Goal: Task Accomplishment & Management: Use online tool/utility

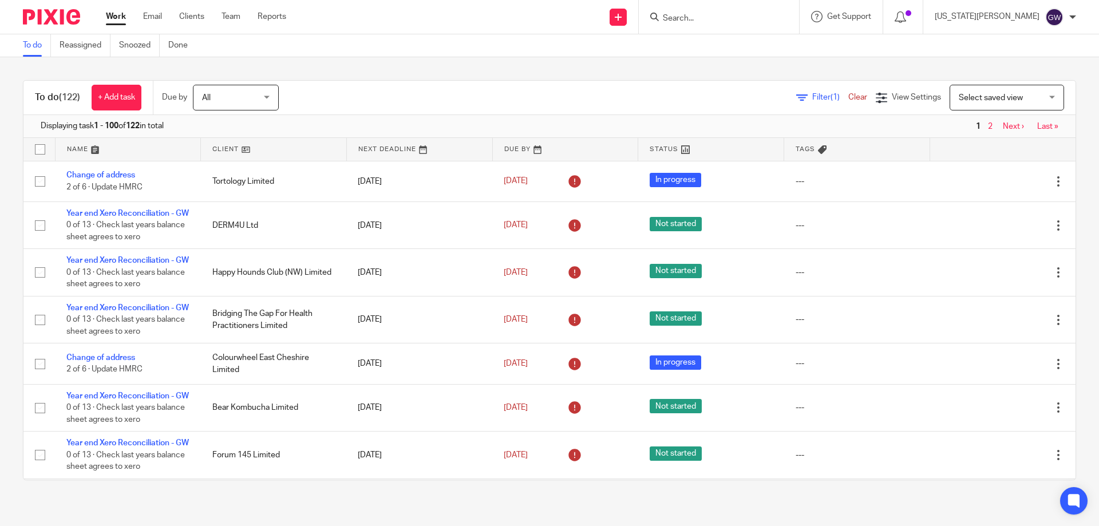
click at [750, 22] on input "Search" at bounding box center [713, 19] width 103 height 10
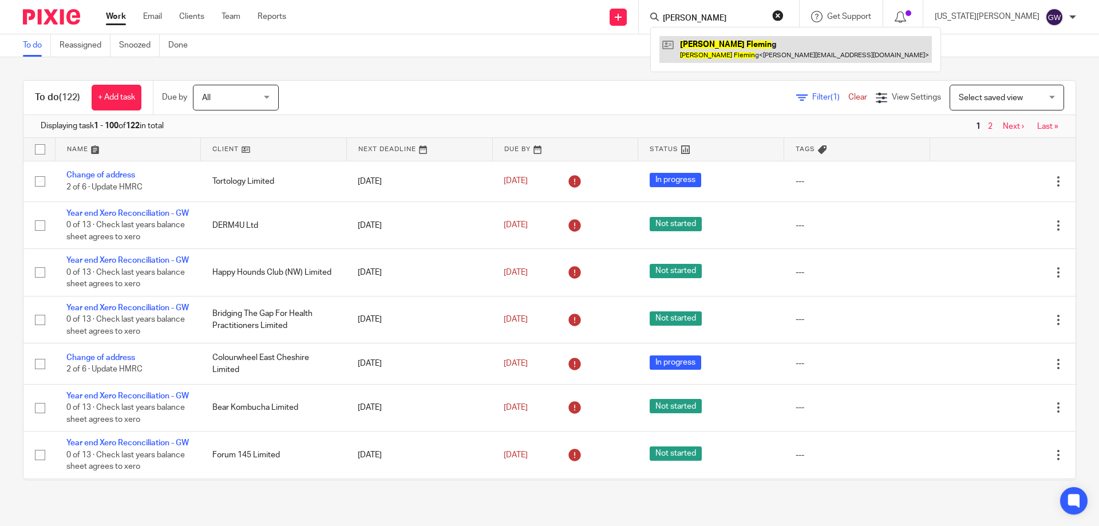
type input "jane flemin"
click at [738, 46] on link at bounding box center [795, 49] width 272 height 26
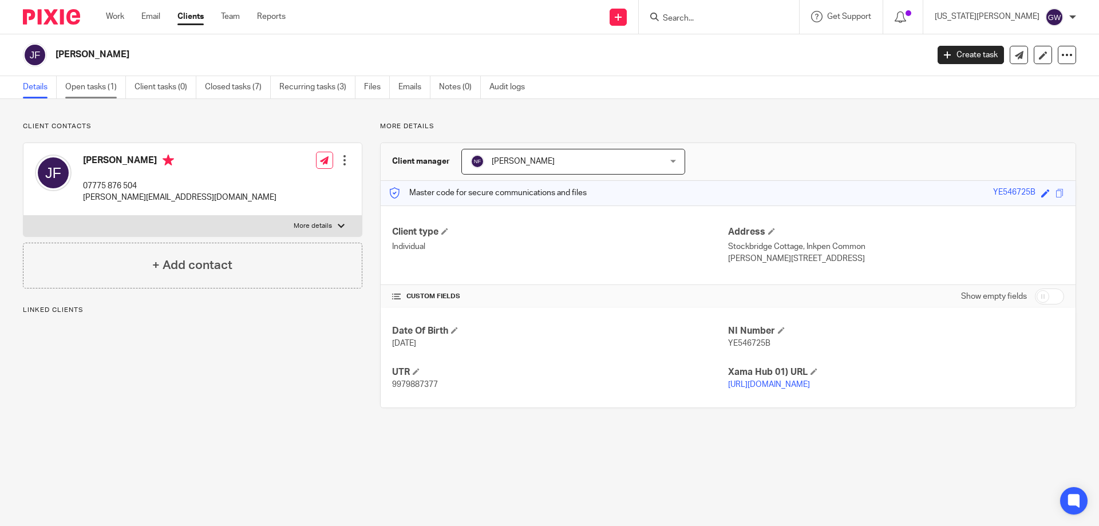
click at [77, 86] on link "Open tasks (1)" at bounding box center [95, 87] width 61 height 22
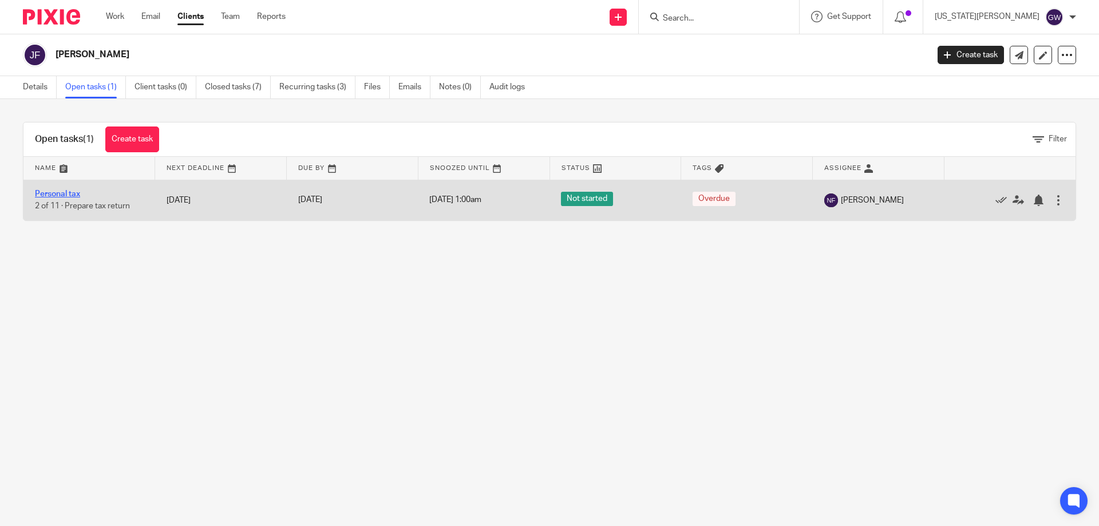
click at [72, 194] on link "Personal tax" at bounding box center [57, 194] width 45 height 8
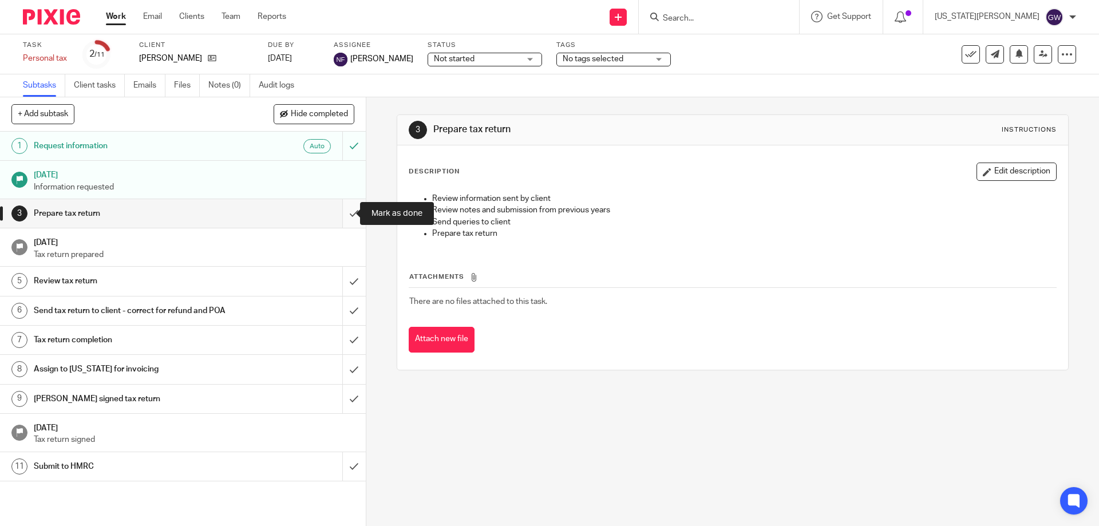
click at [336, 211] on input "submit" at bounding box center [183, 213] width 366 height 29
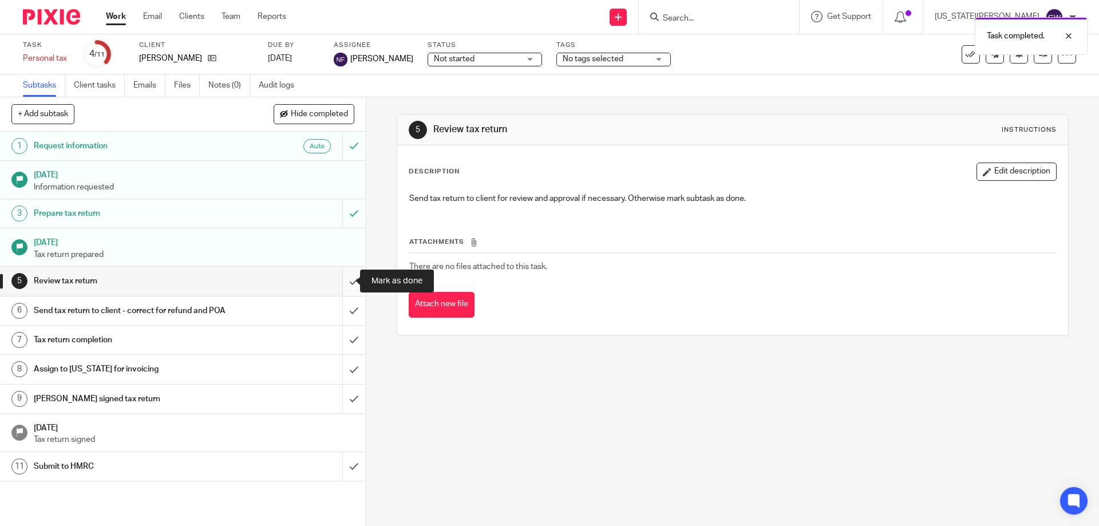
click at [344, 274] on input "submit" at bounding box center [183, 281] width 366 height 29
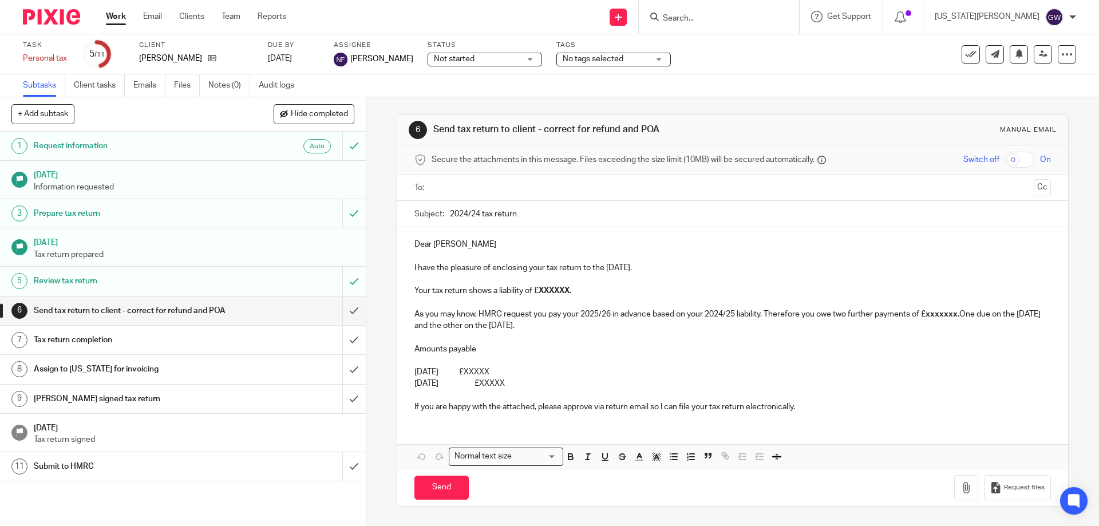
click at [446, 184] on input "text" at bounding box center [732, 187] width 593 height 13
click at [479, 215] on input "2024/24 tax return" at bounding box center [750, 217] width 600 height 26
click at [472, 217] on input "2024/24 tax return" at bounding box center [750, 217] width 600 height 26
click at [476, 215] on input "2024/24 tax return" at bounding box center [750, 217] width 600 height 26
type input "2024/25 tax return"
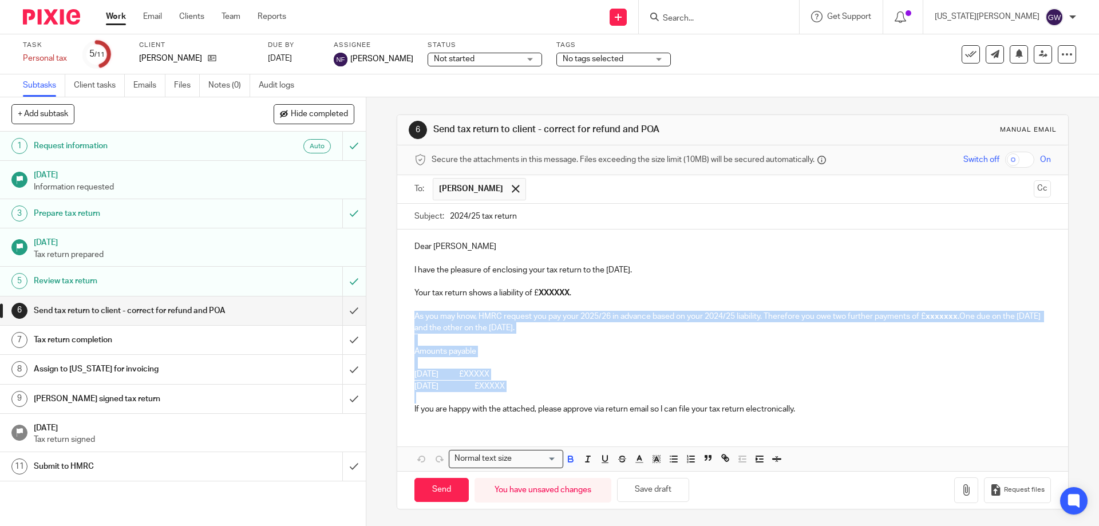
drag, startPoint x: 550, startPoint y: 393, endPoint x: 409, endPoint y: 311, distance: 162.7
click at [409, 311] on div "Dear Jane I have the pleasure of enclosing your tax return to the 5th April 202…" at bounding box center [732, 327] width 670 height 194
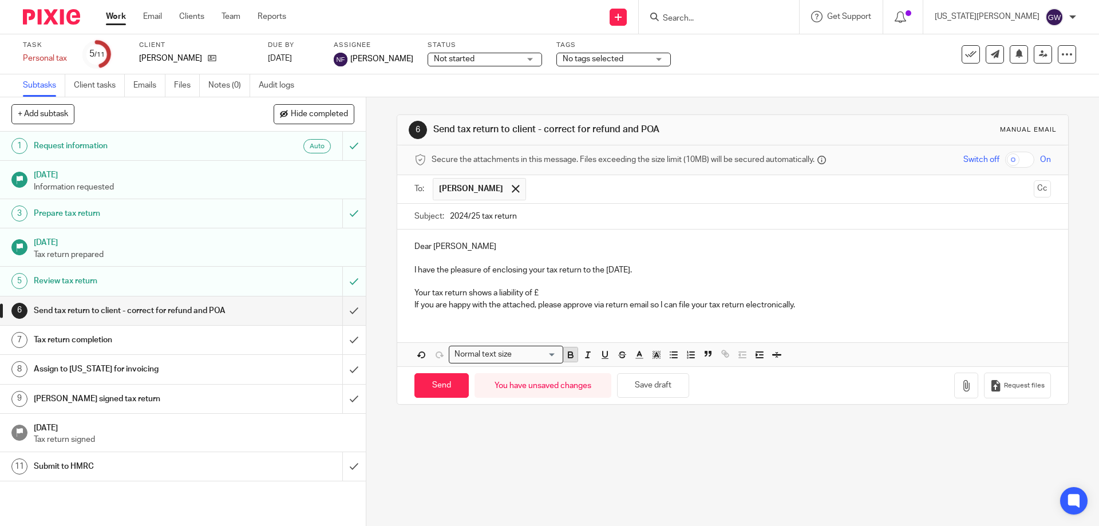
click at [571, 354] on icon "button" at bounding box center [571, 355] width 10 height 10
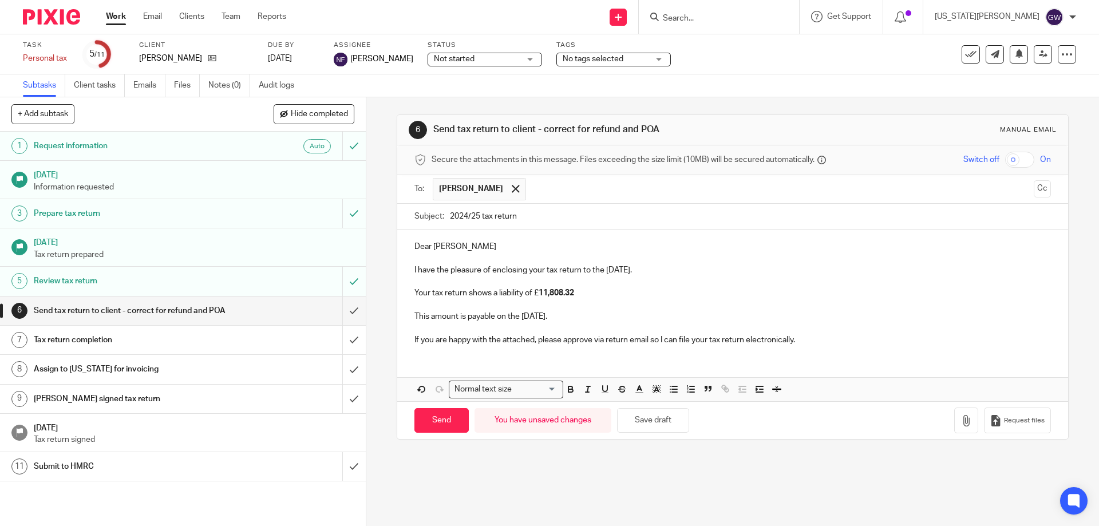
click at [575, 287] on p at bounding box center [732, 281] width 636 height 11
click at [578, 294] on p "Your tax return shows a liability of £ 11,808.32" at bounding box center [732, 292] width 636 height 11
click at [961, 425] on icon "button" at bounding box center [966, 420] width 11 height 11
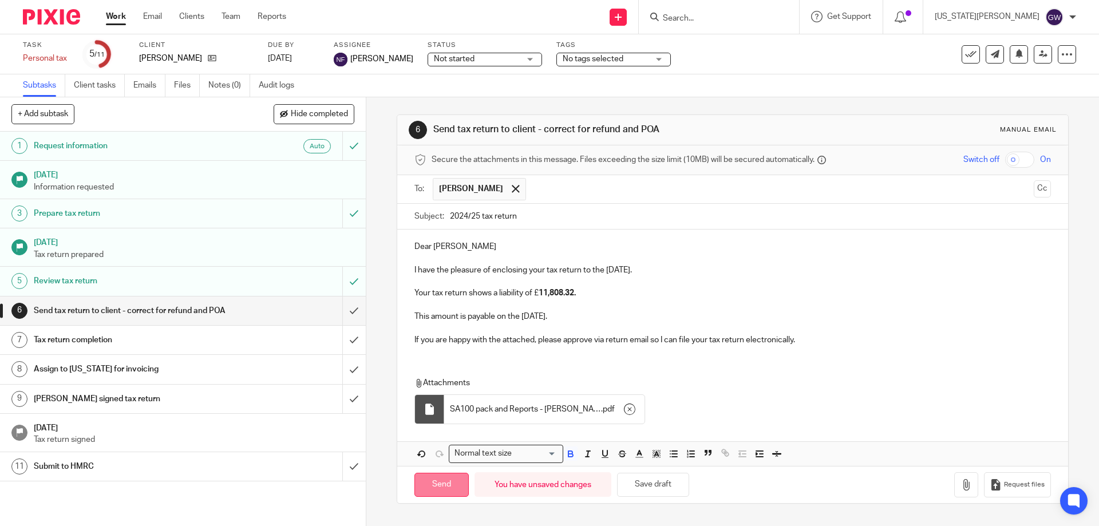
click at [422, 475] on input "Send" at bounding box center [441, 485] width 54 height 25
type input "Sent"
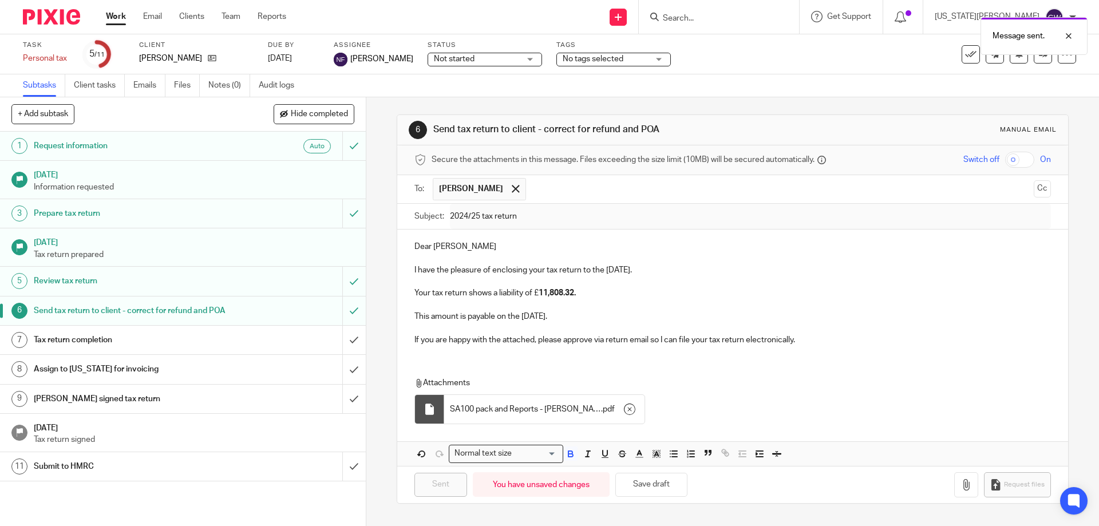
click at [740, 20] on div "Message sent." at bounding box center [819, 33] width 538 height 44
click at [731, 12] on div "Message sent." at bounding box center [819, 33] width 538 height 44
click at [734, 23] on div "Message sent." at bounding box center [819, 33] width 538 height 44
click at [1068, 34] on div at bounding box center [1060, 36] width 31 height 14
click at [742, 19] on input "Search" at bounding box center [713, 19] width 103 height 10
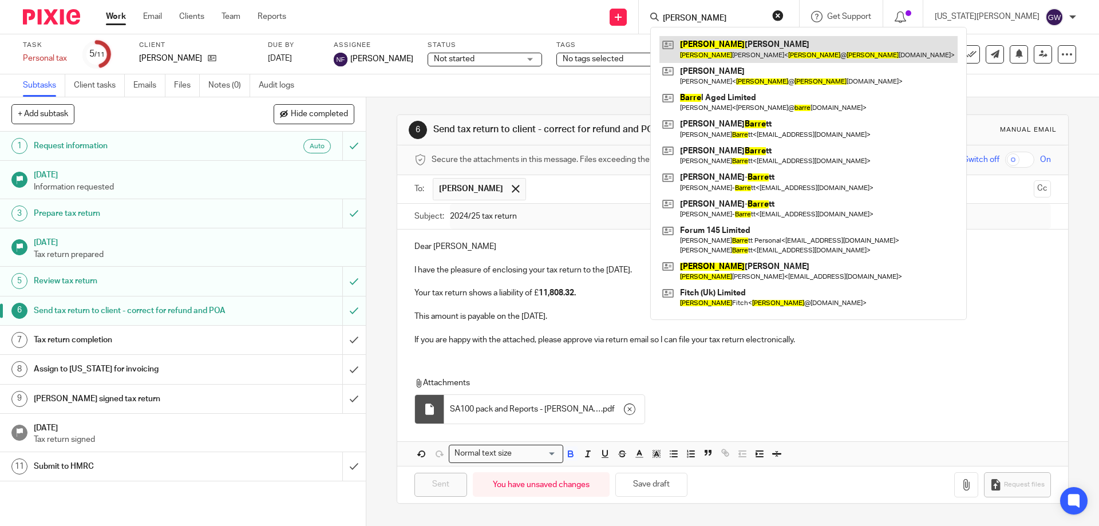
type input "barry"
click at [751, 44] on link at bounding box center [808, 49] width 298 height 26
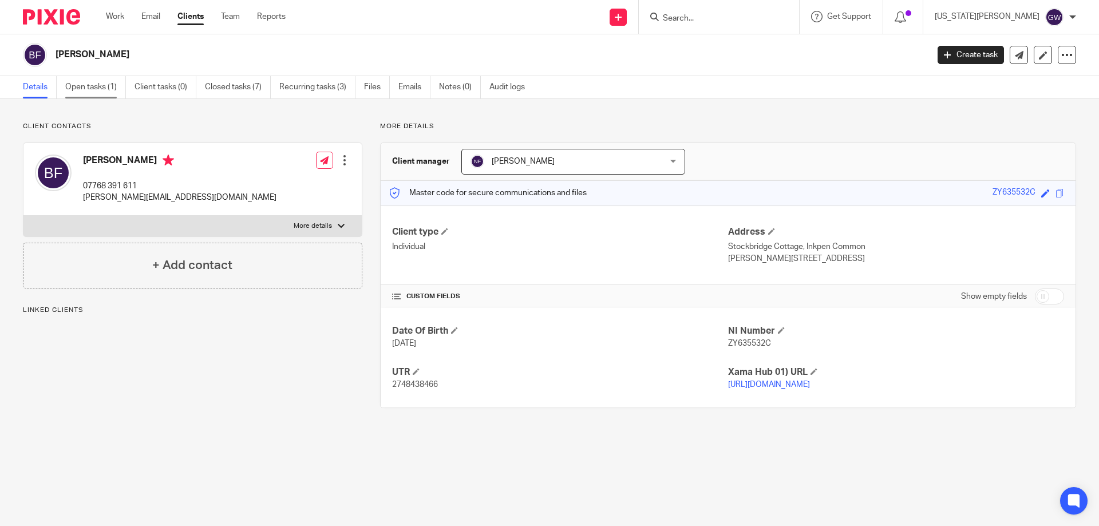
click at [90, 79] on link "Open tasks (1)" at bounding box center [95, 87] width 61 height 22
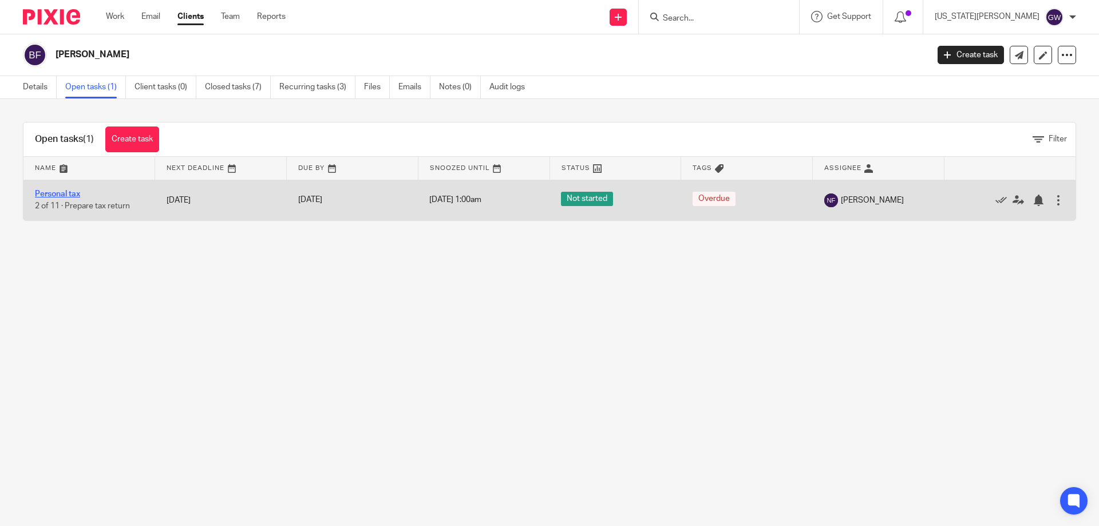
click at [56, 195] on link "Personal tax" at bounding box center [57, 194] width 45 height 8
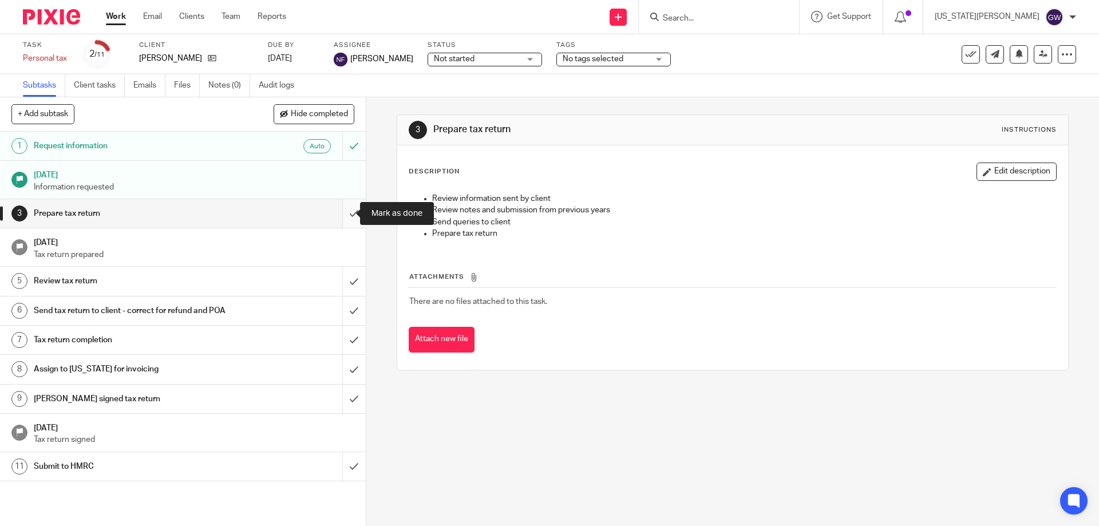
click at [338, 209] on input "submit" at bounding box center [183, 213] width 366 height 29
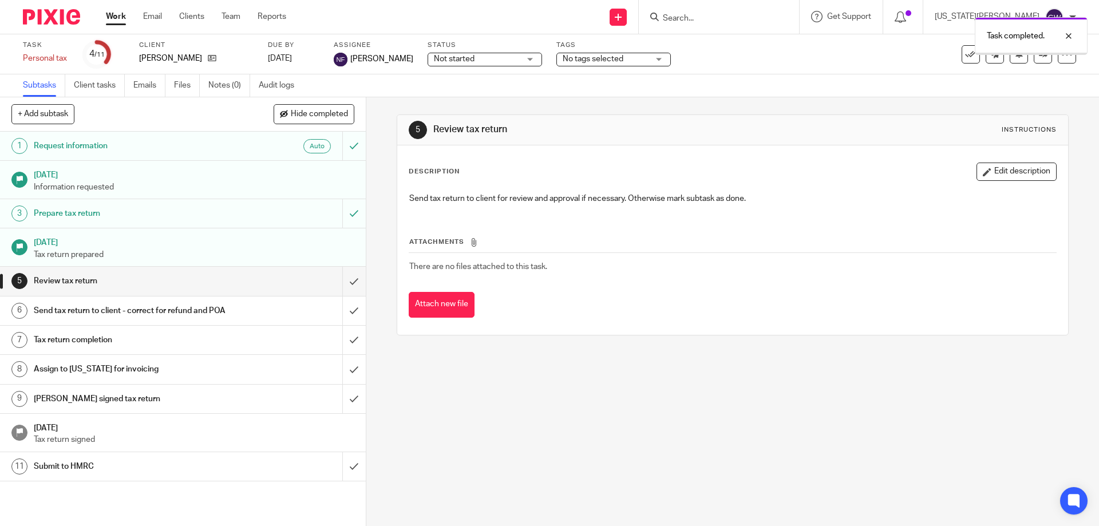
click at [337, 277] on input "submit" at bounding box center [183, 281] width 366 height 29
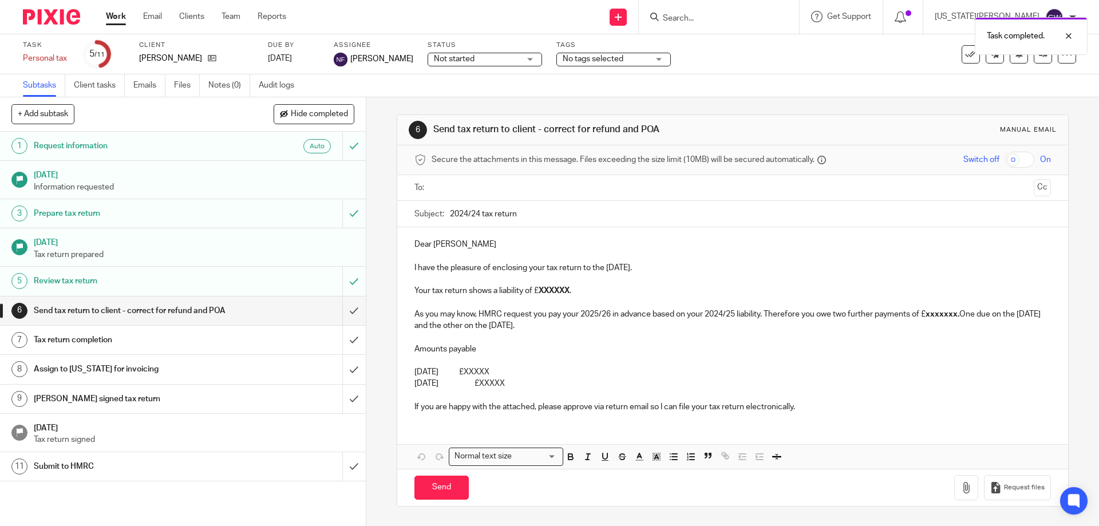
click at [476, 179] on ul at bounding box center [733, 188] width 600 height 19
click at [477, 183] on input "text" at bounding box center [732, 187] width 593 height 13
click at [477, 216] on input "2024/24 tax return" at bounding box center [750, 217] width 600 height 26
type input "2024/25 tax return"
click at [559, 291] on strong "XXXXXX" at bounding box center [554, 293] width 31 height 8
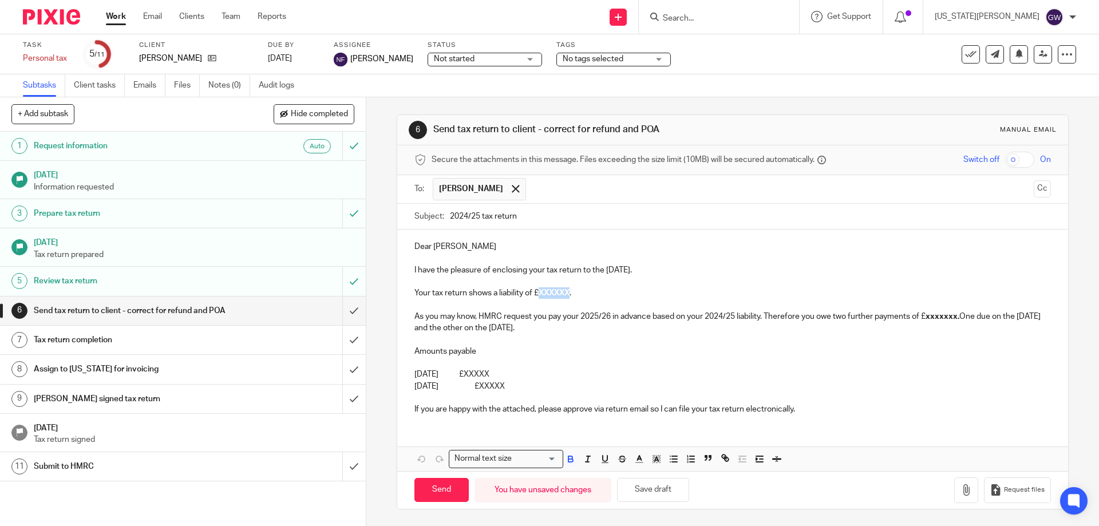
click at [559, 291] on strong "XXXXXX" at bounding box center [554, 293] width 31 height 8
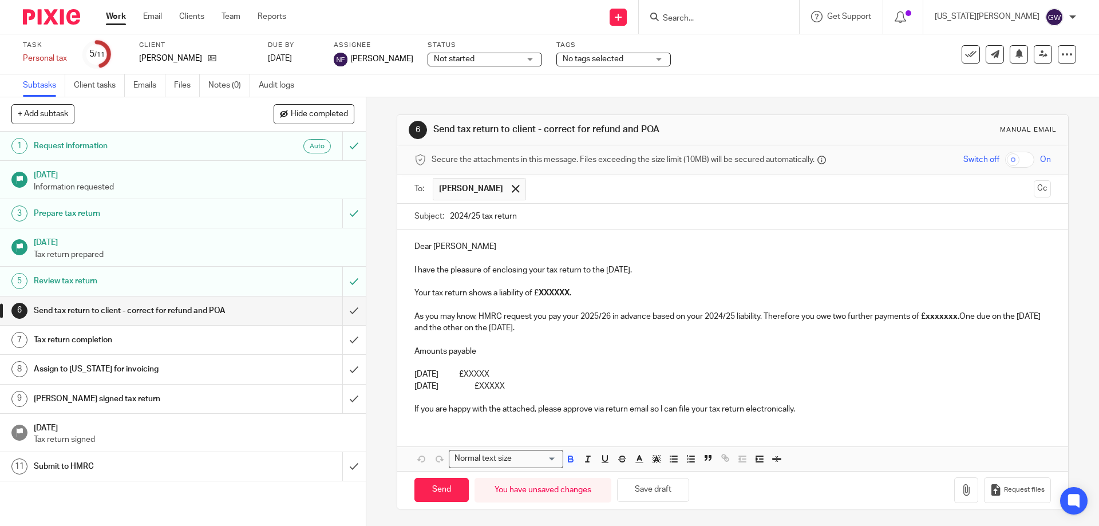
click at [559, 291] on strong "XXXXXX" at bounding box center [554, 293] width 31 height 8
drag, startPoint x: 713, startPoint y: 294, endPoint x: 722, endPoint y: 456, distance: 162.8
click at [722, 456] on icon "button" at bounding box center [724, 457] width 4 height 4
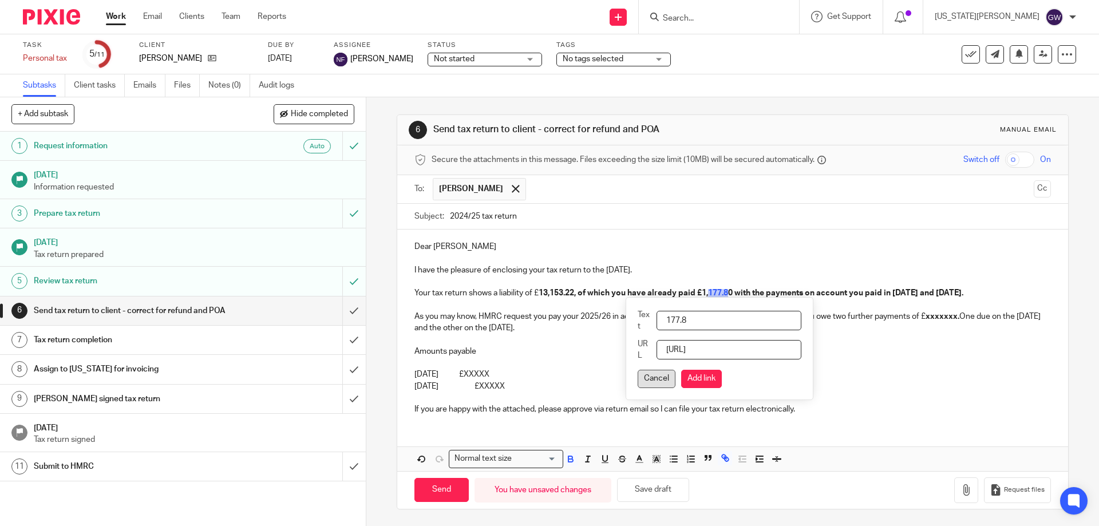
click at [651, 376] on button "Cancel" at bounding box center [657, 379] width 38 height 18
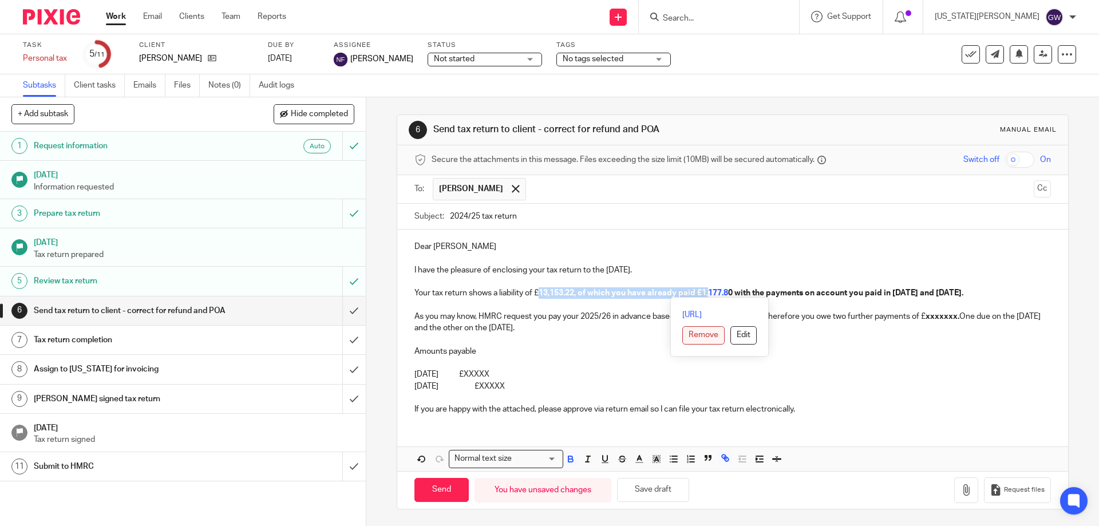
click at [700, 336] on button "Remove" at bounding box center [703, 335] width 42 height 18
click at [715, 301] on p at bounding box center [732, 304] width 636 height 11
drag, startPoint x: 579, startPoint y: 290, endPoint x: 978, endPoint y: 295, distance: 399.6
click at [978, 295] on p "Your tax return shows a liability of £ 13,153.22, of which you have already pai…" at bounding box center [732, 292] width 636 height 11
click at [566, 454] on icon "button" at bounding box center [571, 459] width 10 height 10
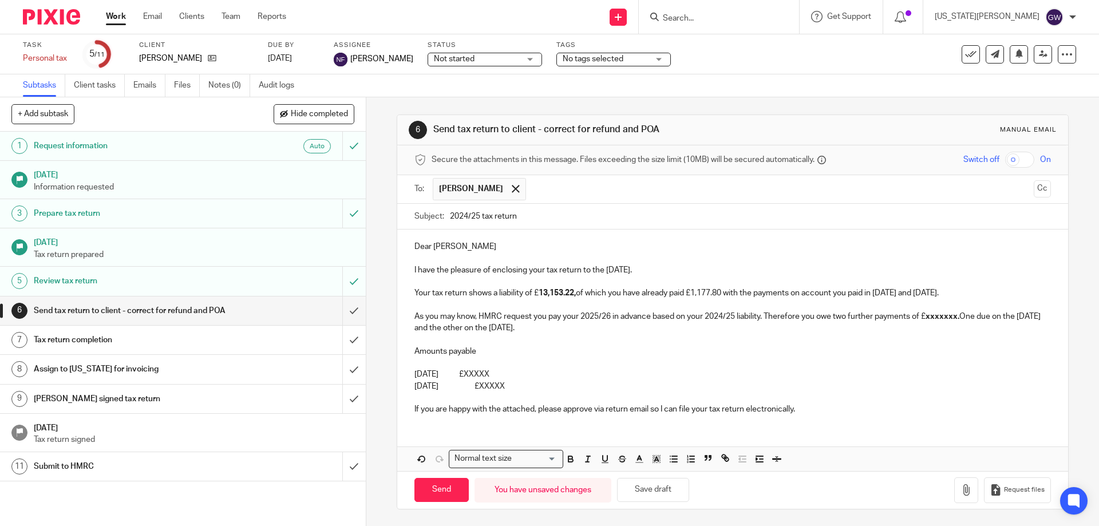
click at [934, 311] on p "As you may know, HMRC request you pay your 2025/26 in advance based on your 202…" at bounding box center [732, 322] width 636 height 23
drag, startPoint x: 505, startPoint y: 372, endPoint x: 531, endPoint y: 373, distance: 25.8
click at [531, 373] on p "31st January 2026 £XXXXX" at bounding box center [732, 374] width 636 height 11
drag, startPoint x: 535, startPoint y: 384, endPoint x: 507, endPoint y: 388, distance: 28.3
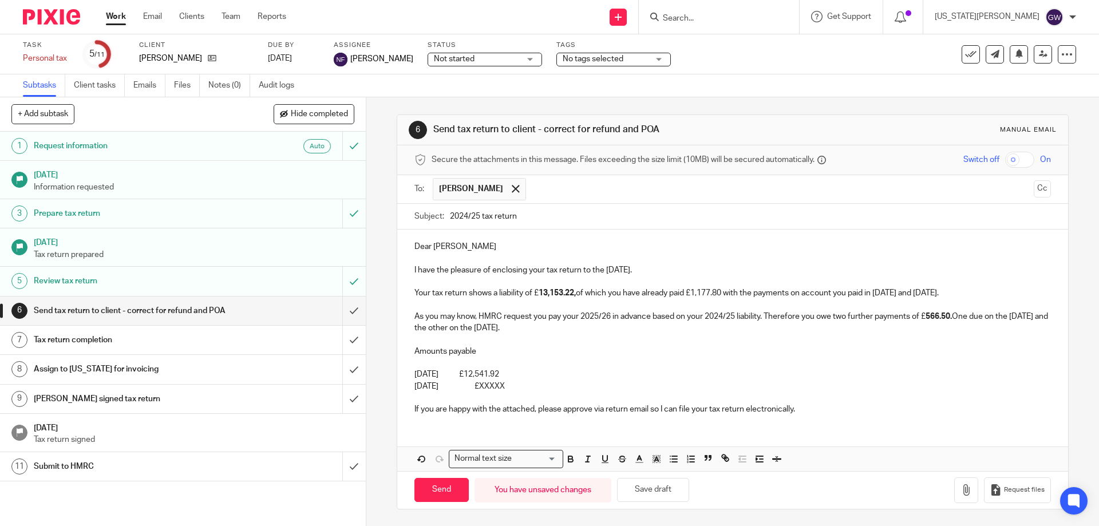
click at [507, 388] on p "31st July 2026 £XXXXX" at bounding box center [732, 386] width 636 height 11
click at [501, 372] on p "31st January 2026 £12,541.92" at bounding box center [732, 374] width 636 height 11
drag, startPoint x: 535, startPoint y: 386, endPoint x: 507, endPoint y: 389, distance: 28.8
click at [507, 389] on p "31st July 2026 £566.50" at bounding box center [732, 386] width 636 height 11
click at [566, 458] on icon "button" at bounding box center [571, 459] width 10 height 10
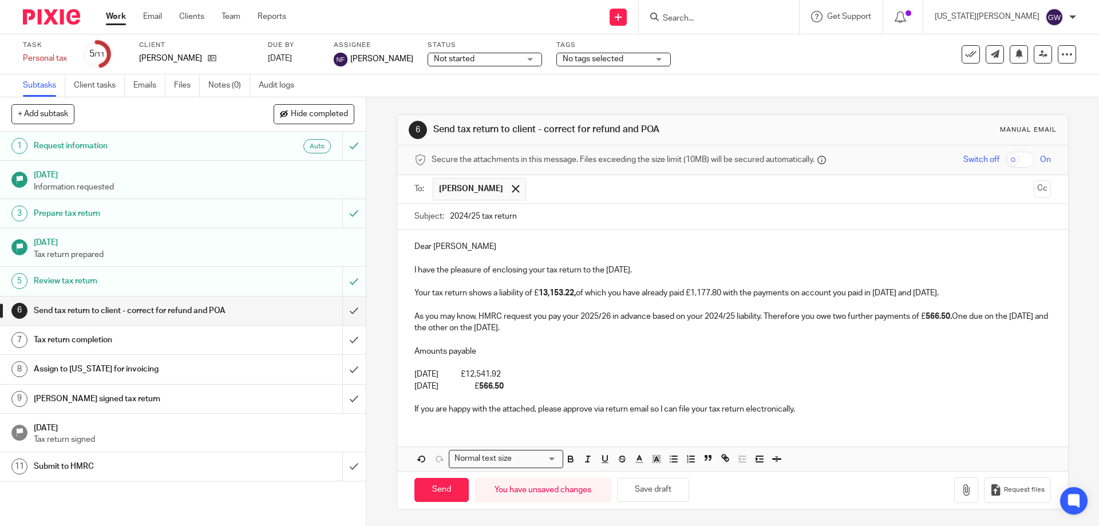
drag, startPoint x: 544, startPoint y: 372, endPoint x: 508, endPoint y: 372, distance: 36.1
click at [508, 372] on p "31st January 2026 £12,541.92" at bounding box center [732, 374] width 636 height 11
click at [566, 457] on icon "button" at bounding box center [571, 459] width 10 height 10
click at [583, 377] on p "31st January 2026 £ 12,541.92" at bounding box center [732, 374] width 636 height 11
drag, startPoint x: 695, startPoint y: 291, endPoint x: 725, endPoint y: 295, distance: 30.5
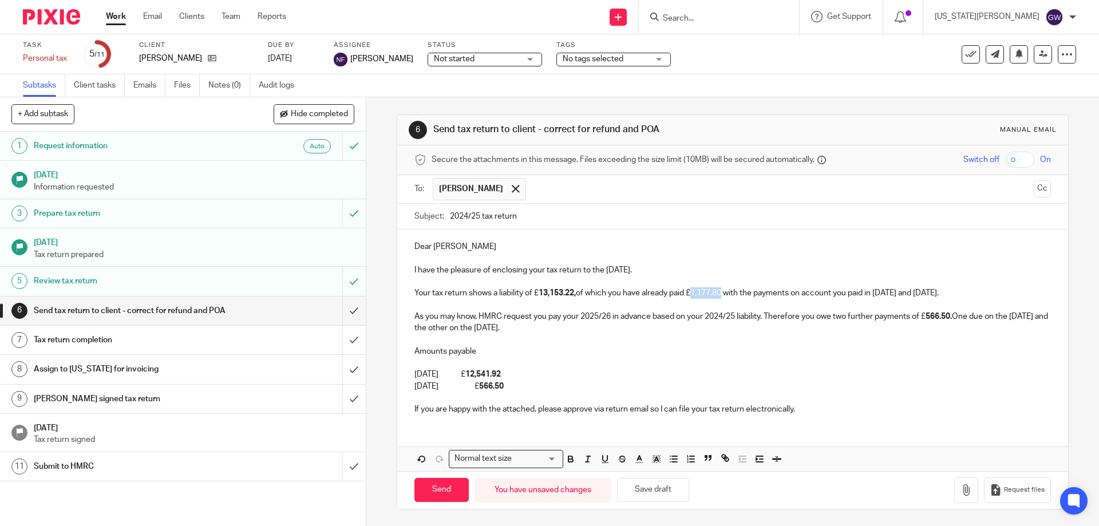
click at [725, 295] on p "Your tax return shows a liability of £ 13,153.22, of which you have already pai…" at bounding box center [732, 292] width 636 height 11
click at [570, 459] on icon "button" at bounding box center [571, 459] width 10 height 10
click at [663, 331] on p "As you may know, HMRC request you pay your 2025/26 in advance based on your 202…" at bounding box center [732, 322] width 636 height 23
click at [440, 314] on p "As you may know, HMRC request you pay your 2025/26 in advance based on your 202…" at bounding box center [732, 322] width 636 height 23
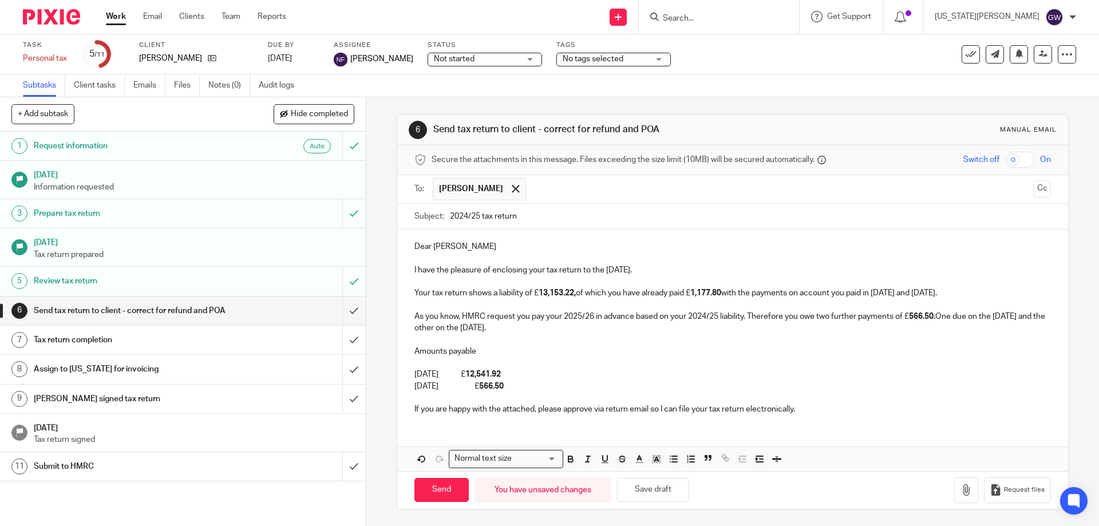
click at [801, 360] on p at bounding box center [732, 362] width 636 height 11
click at [720, 300] on p at bounding box center [732, 304] width 636 height 11
click at [723, 315] on p "As you know, HMRC request you pay your 2025/26 in advance based on your 2024/25…" at bounding box center [732, 321] width 636 height 23
click at [573, 337] on p at bounding box center [732, 339] width 636 height 11
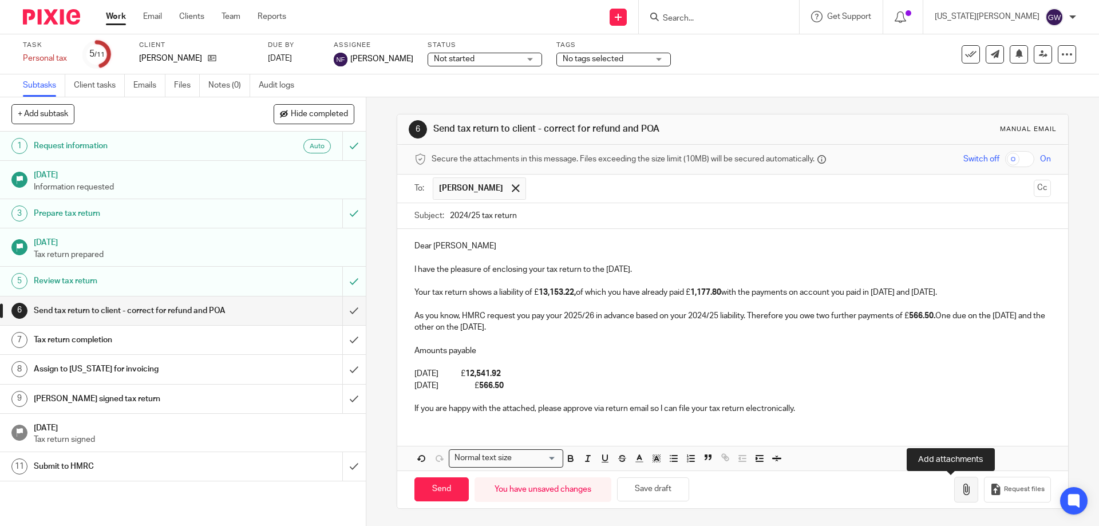
click at [960, 492] on button "button" at bounding box center [966, 490] width 24 height 26
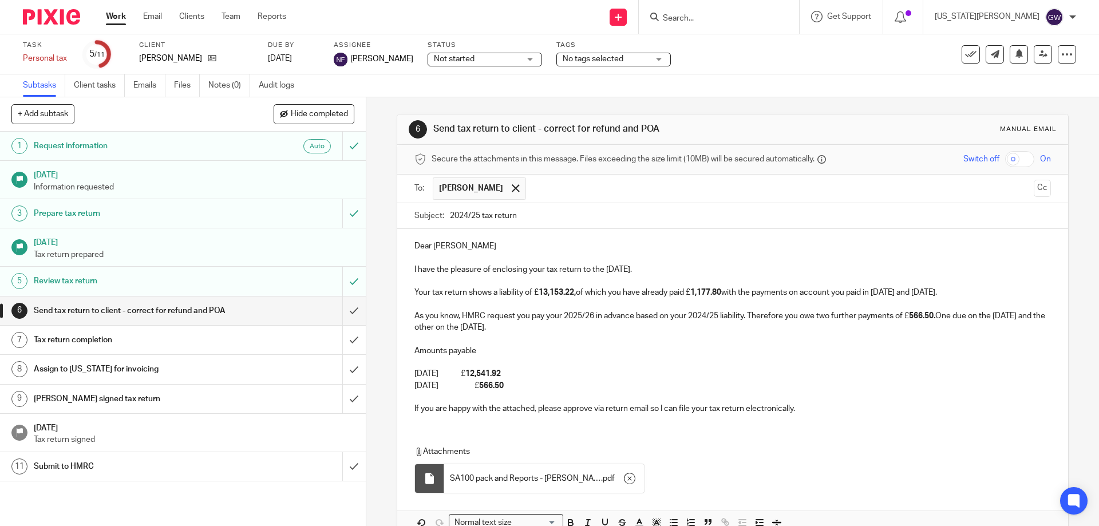
click at [970, 293] on p "Your tax return shows a liability of £ 13,153.22, of which you have already pai…" at bounding box center [732, 292] width 636 height 11
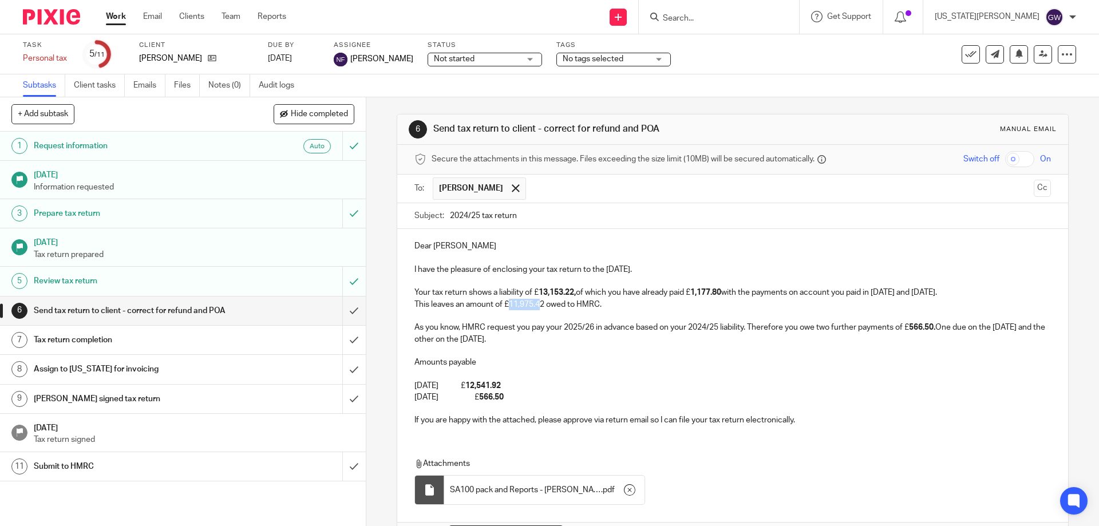
drag, startPoint x: 506, startPoint y: 305, endPoint x: 540, endPoint y: 308, distance: 34.5
click at [540, 308] on p "This leaves an amount of £11,975.42 owed to HMRC." at bounding box center [732, 304] width 636 height 11
drag, startPoint x: 542, startPoint y: 305, endPoint x: 507, endPoint y: 301, distance: 35.7
click at [507, 301] on p "This leaves an amount of £11,975.42 owed to HMRC." at bounding box center [732, 304] width 636 height 11
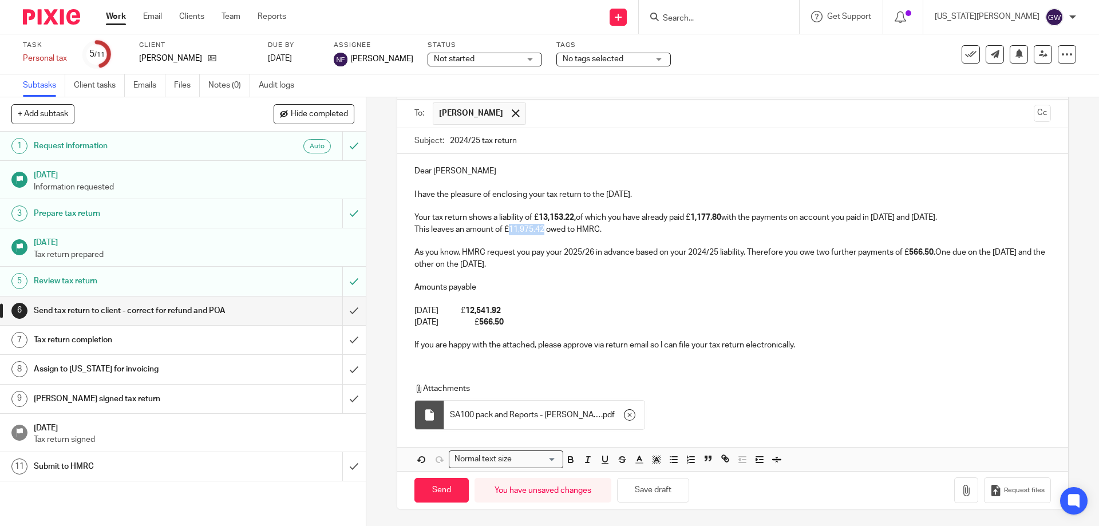
scroll to position [77, 0]
click at [572, 456] on button "button" at bounding box center [570, 459] width 14 height 14
click at [590, 313] on p "31st January 2026 £ 12,541.92" at bounding box center [732, 310] width 636 height 11
click at [430, 491] on input "Send" at bounding box center [441, 489] width 54 height 25
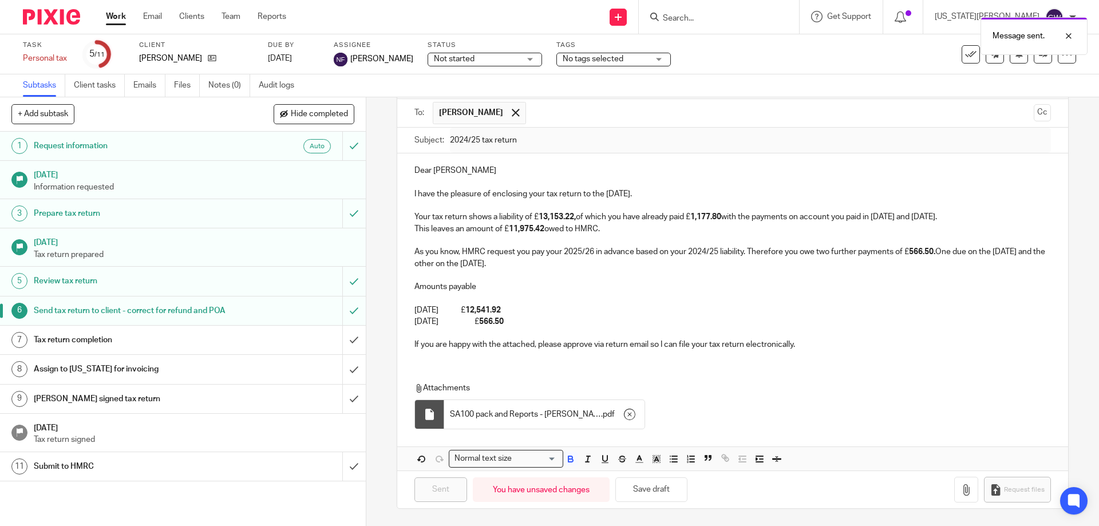
type input "Sent"
click at [744, 19] on div "Message sent." at bounding box center [819, 33] width 538 height 44
click at [742, 11] on div "Message sent." at bounding box center [819, 33] width 538 height 44
click at [1068, 38] on div at bounding box center [1060, 36] width 31 height 14
click at [744, 22] on input "Search" at bounding box center [713, 19] width 103 height 10
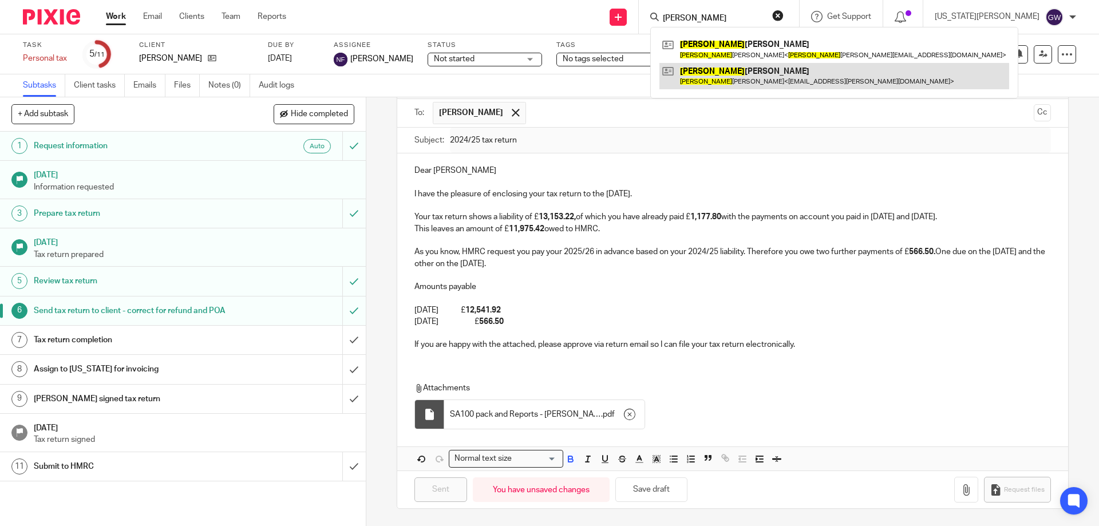
type input "adrian"
click at [755, 80] on link at bounding box center [834, 76] width 350 height 26
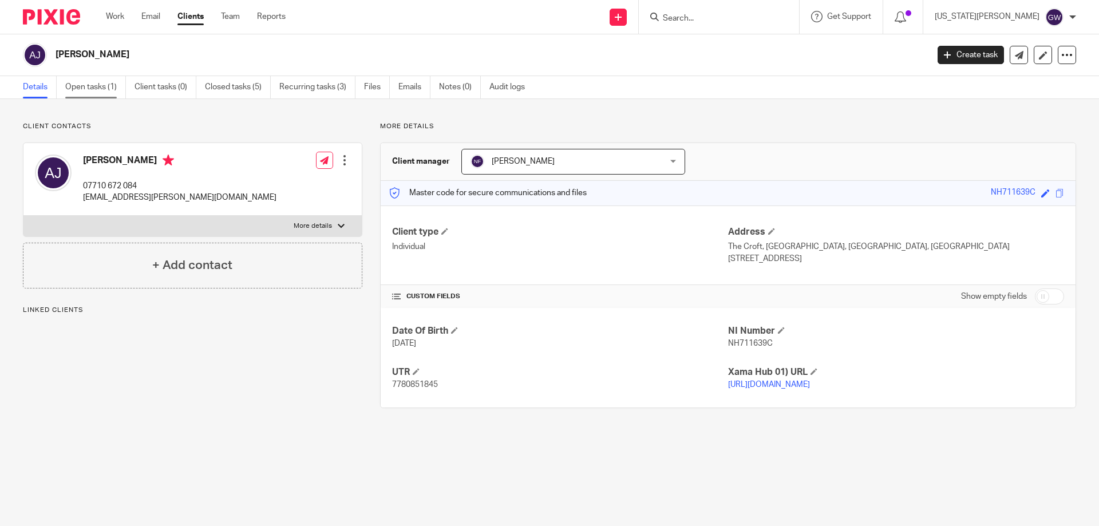
click at [113, 92] on link "Open tasks (1)" at bounding box center [95, 87] width 61 height 22
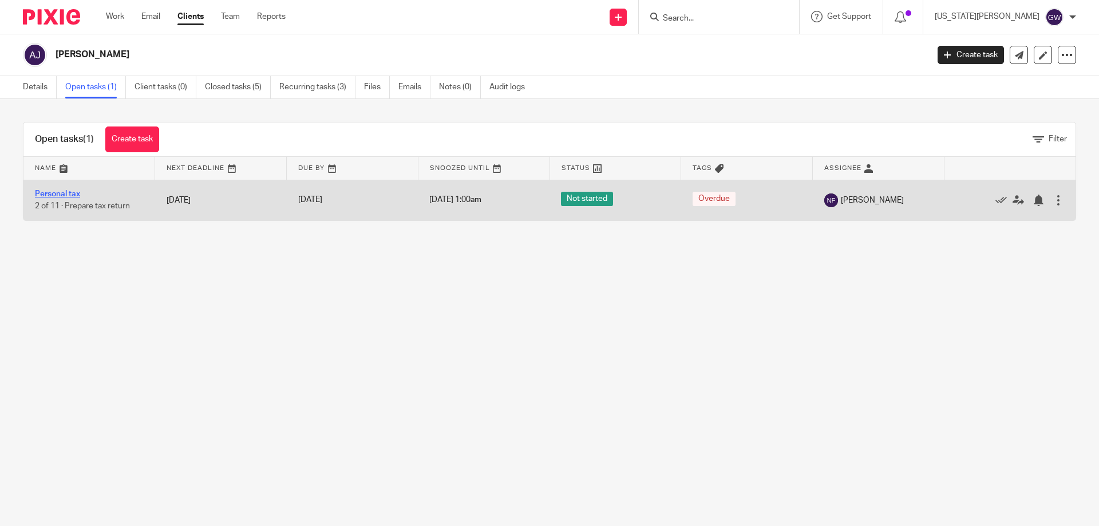
click at [71, 195] on link "Personal tax" at bounding box center [57, 194] width 45 height 8
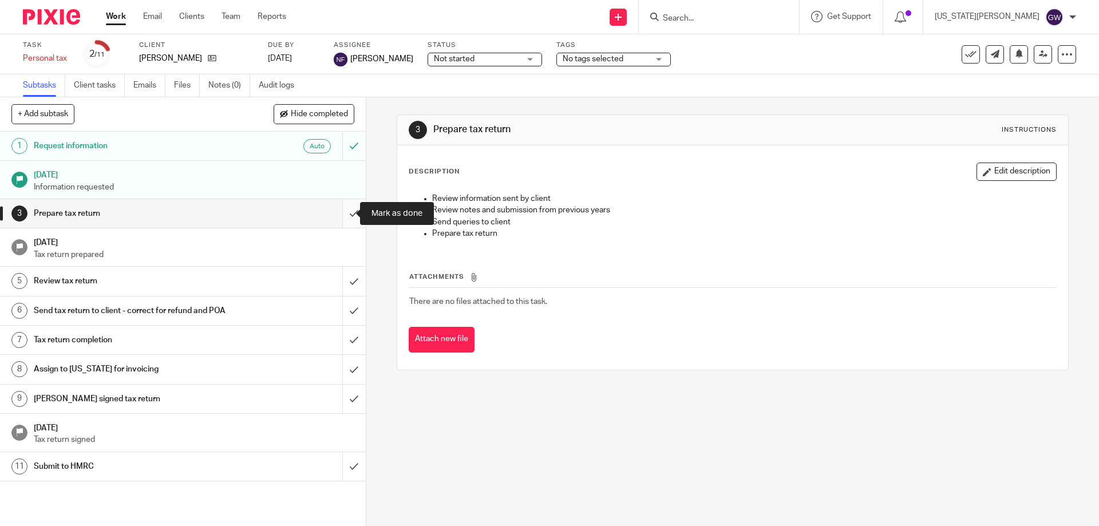
click at [350, 216] on input "submit" at bounding box center [183, 213] width 366 height 29
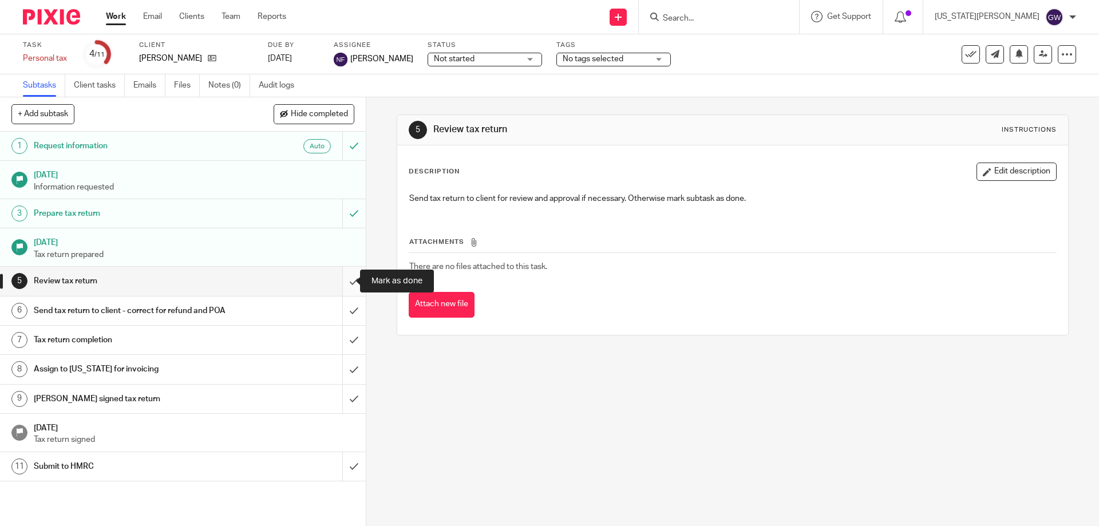
click at [341, 279] on input "submit" at bounding box center [183, 281] width 366 height 29
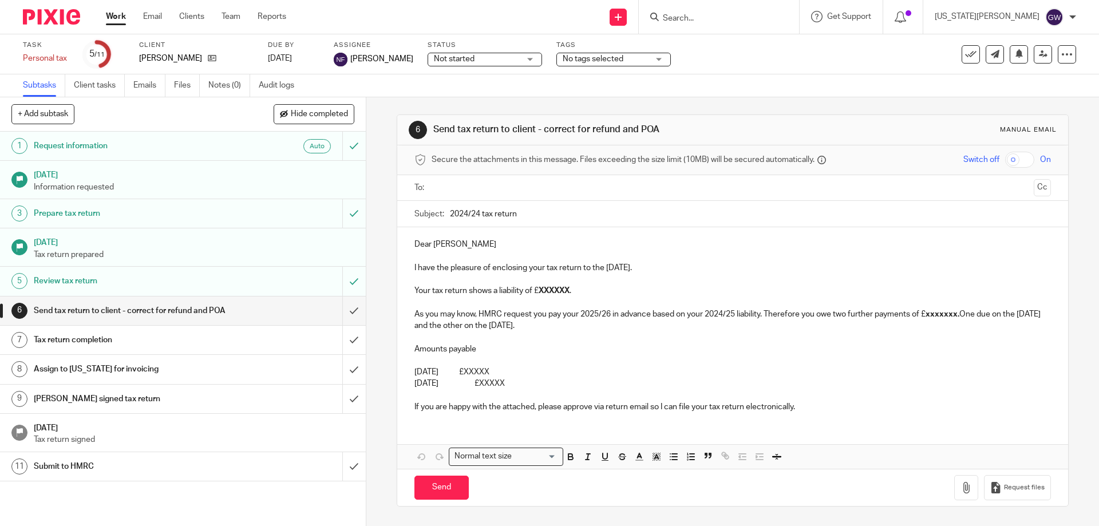
click at [460, 181] on input "text" at bounding box center [732, 187] width 593 height 13
click at [476, 218] on input "2024/24 tax return" at bounding box center [750, 217] width 600 height 26
type input "2024/25 tax return"
drag, startPoint x: 568, startPoint y: 386, endPoint x: 537, endPoint y: 292, distance: 99.0
click at [537, 292] on div "Dear [PERSON_NAME] I have the pleasure of enclosing your tax return to the [DAT…" at bounding box center [732, 327] width 670 height 194
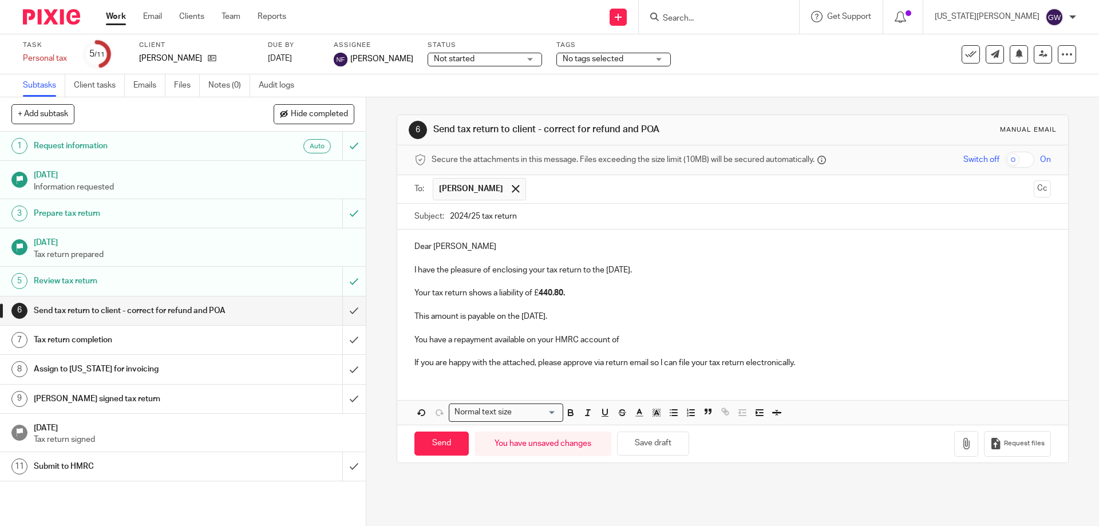
click at [642, 339] on p "You have a repayment available on your HMRC account of" at bounding box center [732, 339] width 636 height 11
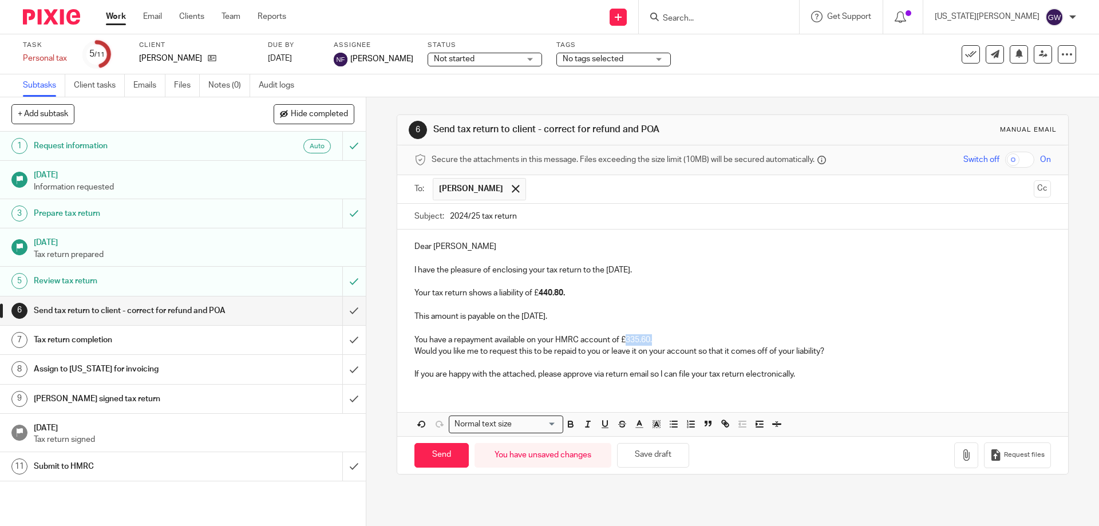
drag, startPoint x: 625, startPoint y: 342, endPoint x: 650, endPoint y: 342, distance: 24.6
click at [650, 342] on p "You have a repayment available on your HMRC account of £335.60." at bounding box center [732, 339] width 636 height 11
click at [568, 422] on icon "button" at bounding box center [570, 422] width 4 height 3
click at [762, 330] on p at bounding box center [732, 327] width 636 height 11
click at [954, 460] on button "button" at bounding box center [966, 455] width 24 height 26
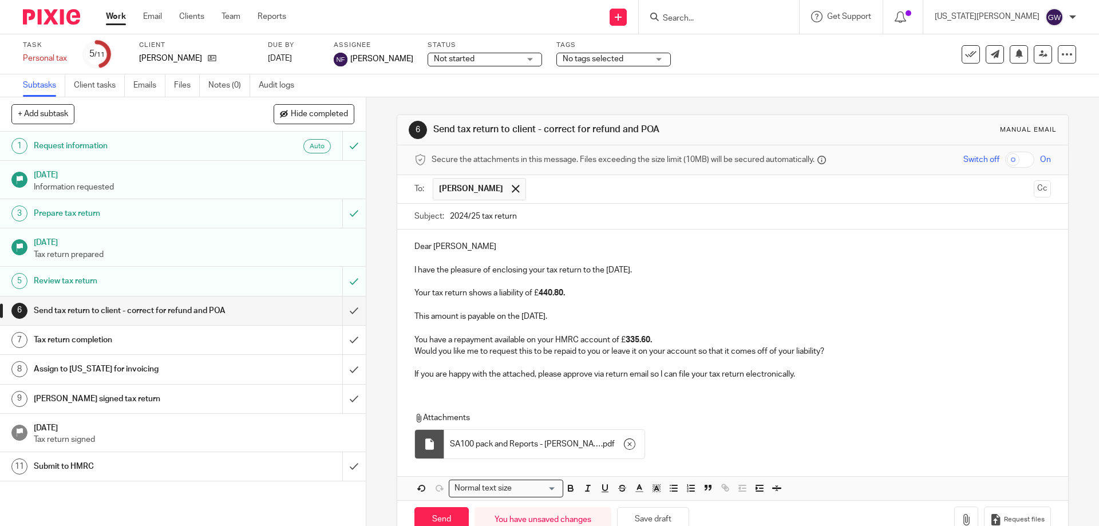
scroll to position [30, 0]
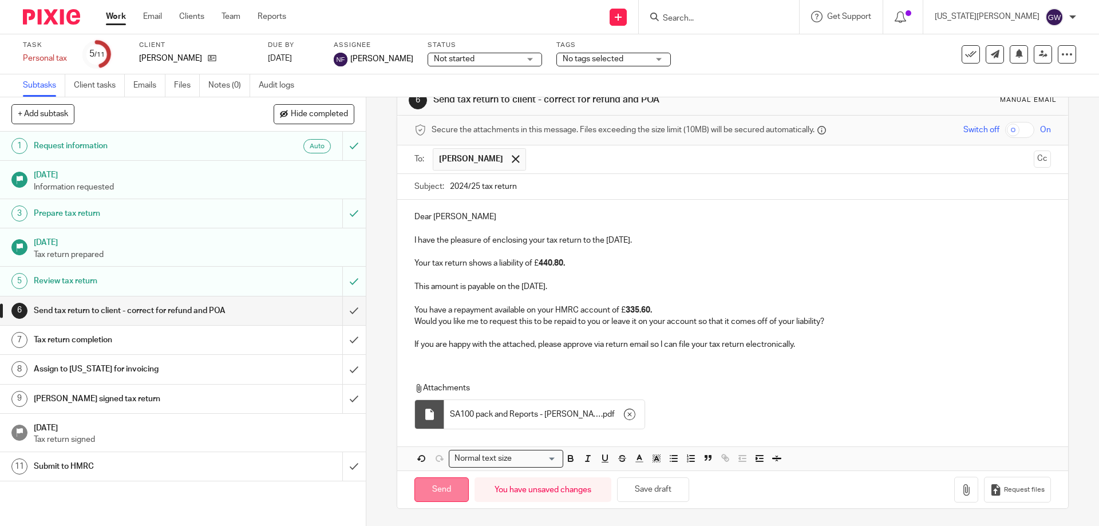
click at [438, 480] on input "Send" at bounding box center [441, 489] width 54 height 25
type input "Sent"
